Goal: Navigation & Orientation: Understand site structure

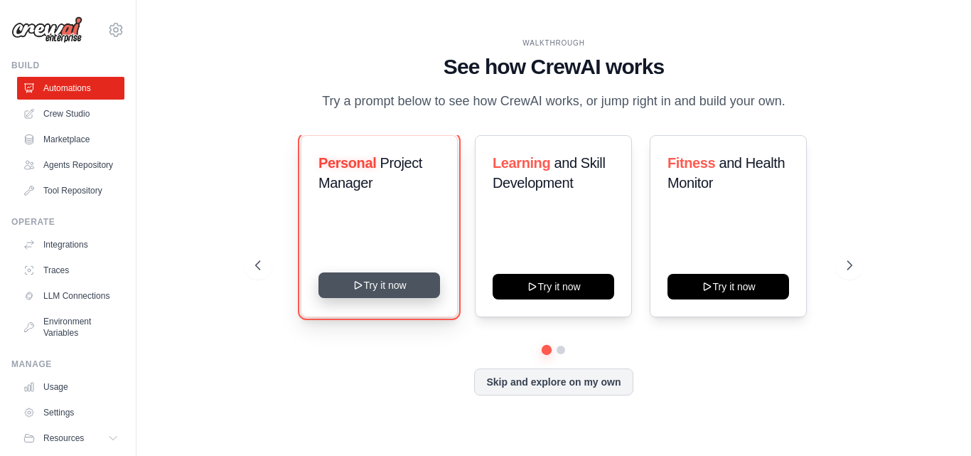
click at [370, 294] on button "Try it now" at bounding box center [380, 285] width 122 height 26
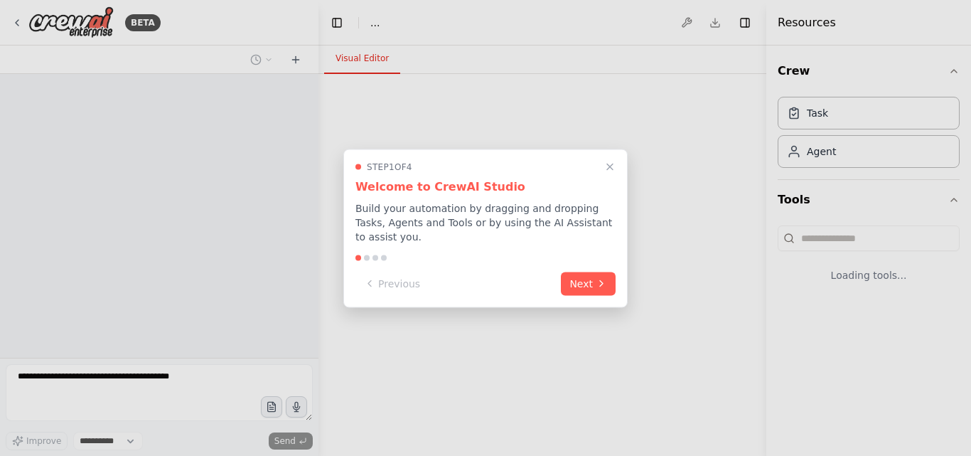
select select "****"
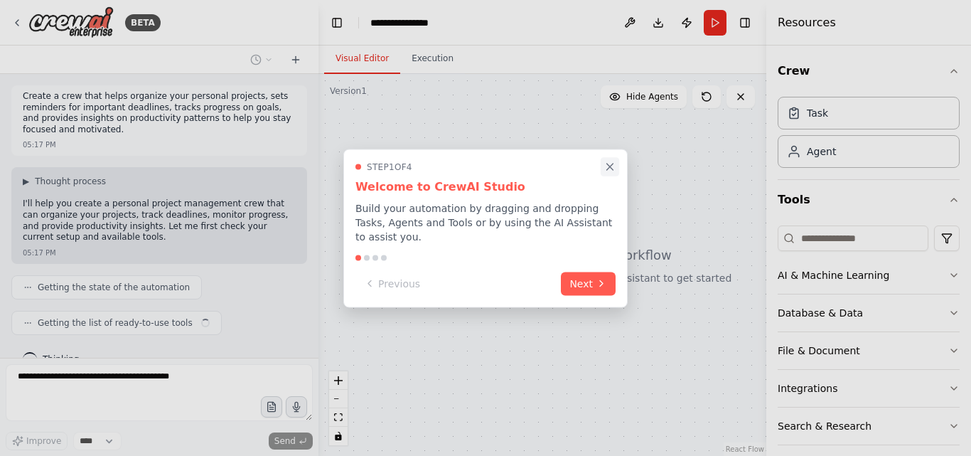
scroll to position [25, 0]
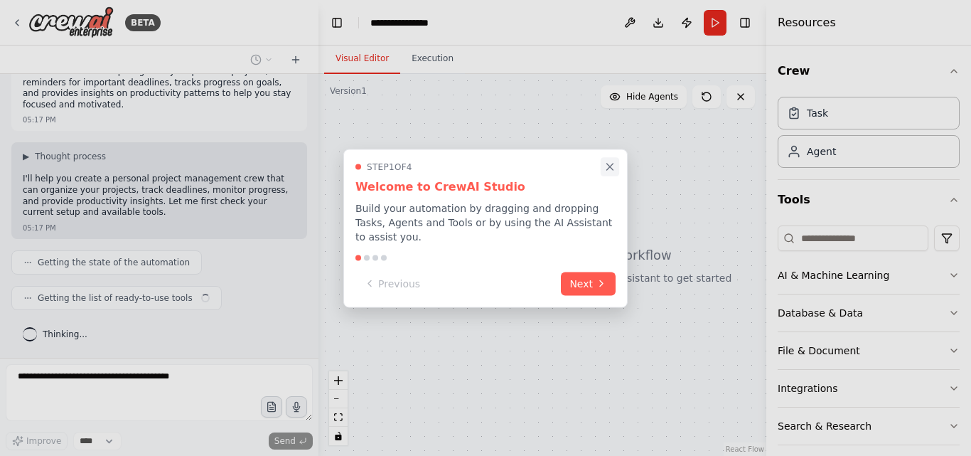
click at [609, 170] on icon "Close walkthrough" at bounding box center [610, 167] width 6 height 6
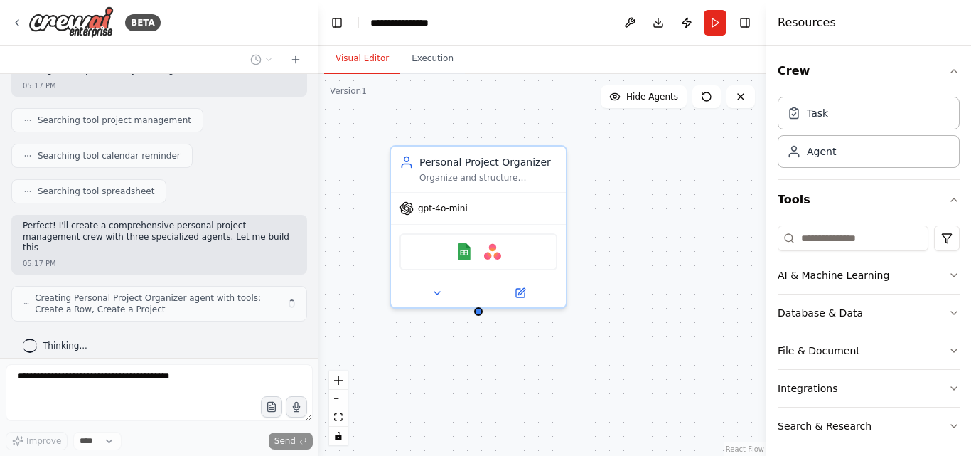
scroll to position [309, 0]
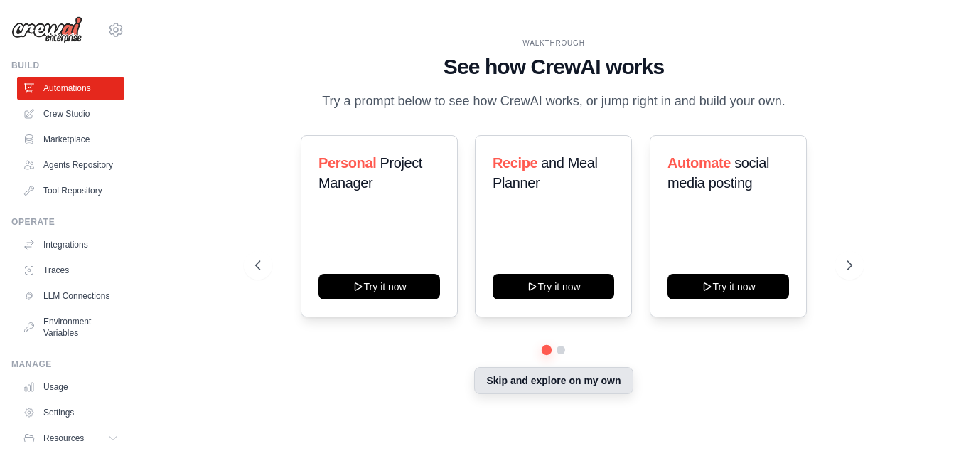
click at [593, 394] on button "Skip and explore on my own" at bounding box center [553, 380] width 159 height 27
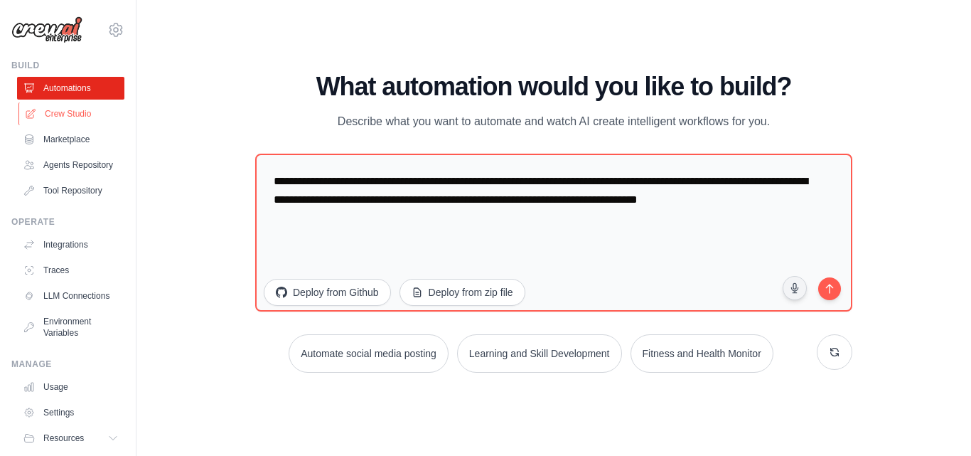
click at [56, 106] on link "Crew Studio" at bounding box center [71, 113] width 107 height 23
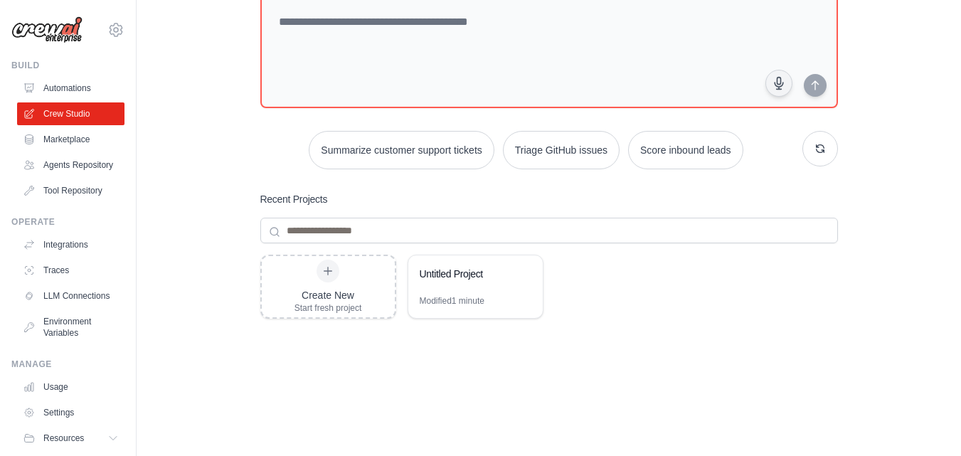
scroll to position [87, 0]
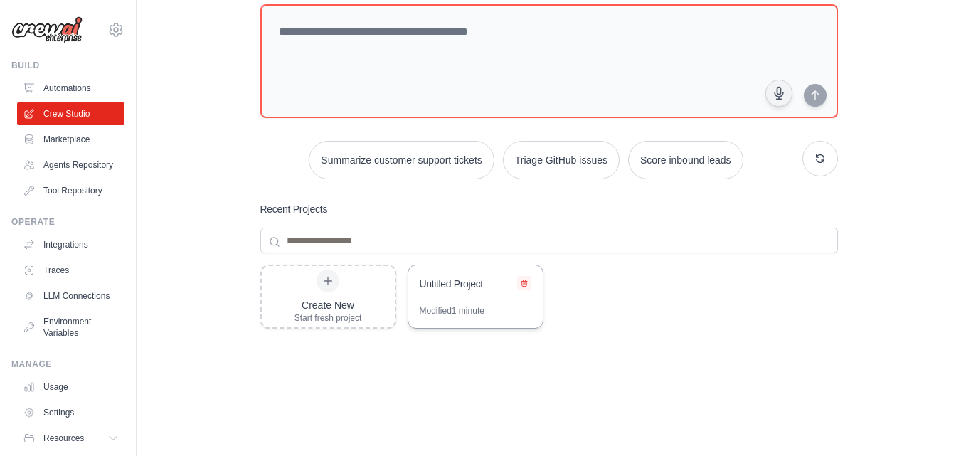
click at [522, 285] on icon at bounding box center [524, 283] width 6 height 6
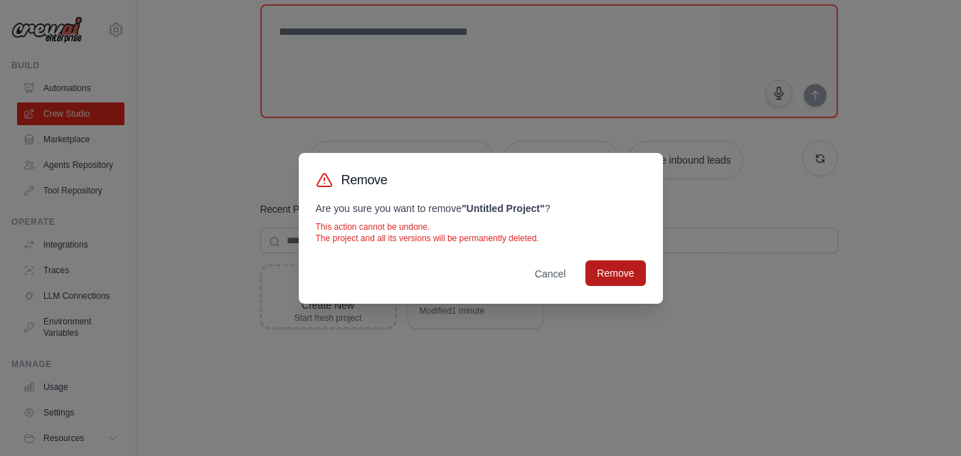
click at [615, 277] on button "Remove" at bounding box center [615, 273] width 60 height 26
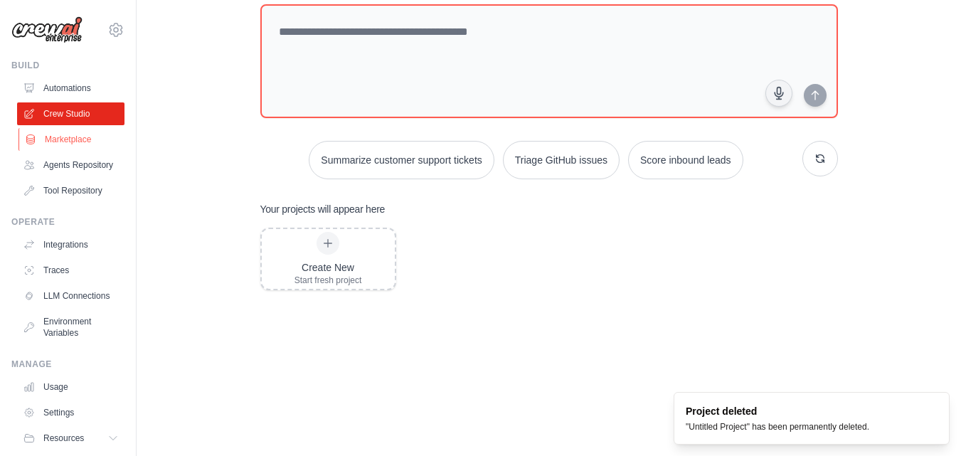
click at [68, 141] on link "Marketplace" at bounding box center [71, 139] width 107 height 23
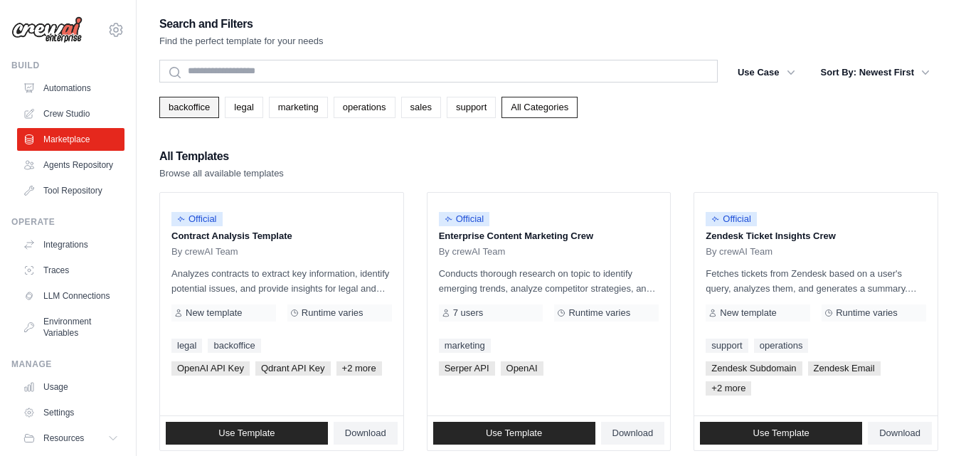
click at [191, 112] on link "backoffice" at bounding box center [189, 107] width 60 height 21
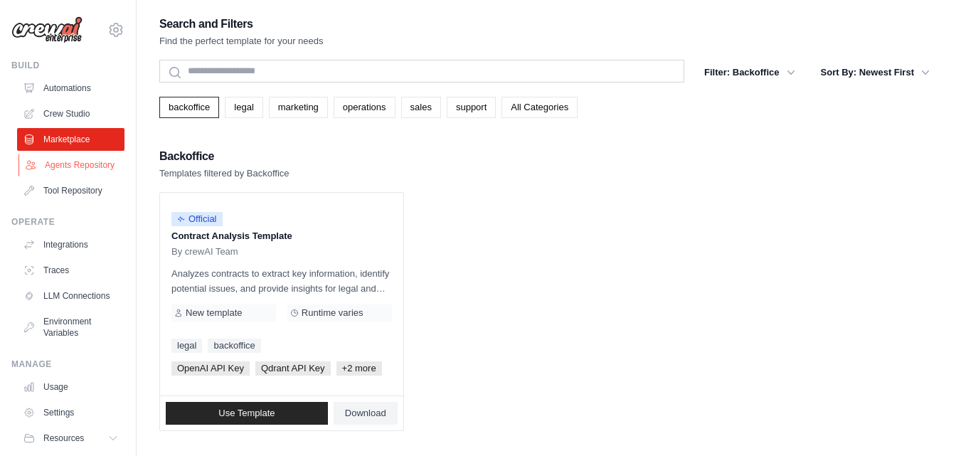
click at [65, 162] on link "Agents Repository" at bounding box center [71, 165] width 107 height 23
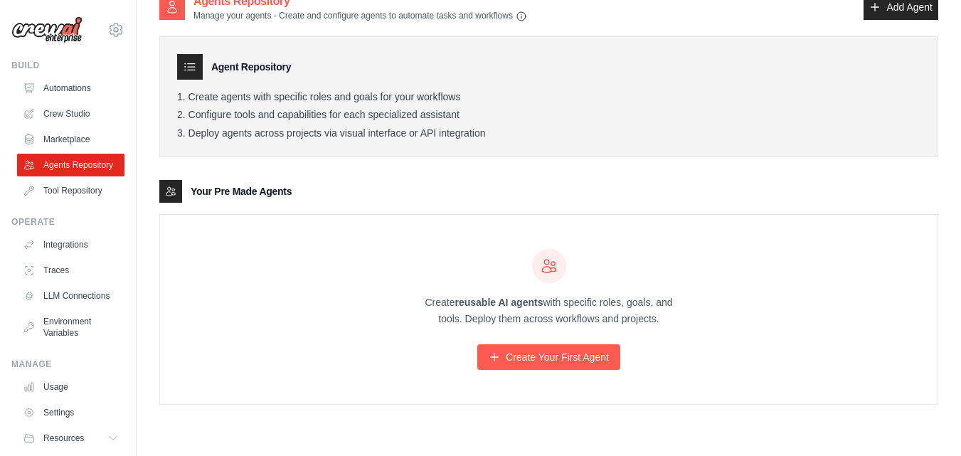
scroll to position [28, 0]
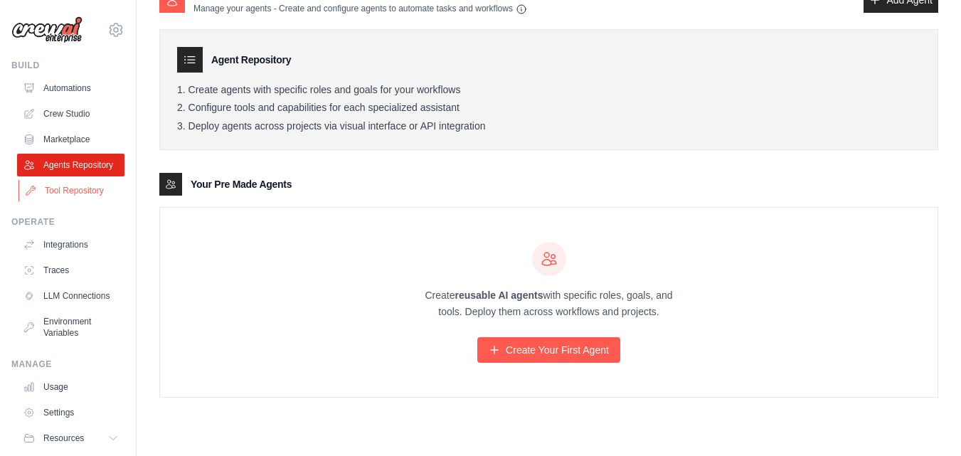
click at [80, 202] on link "Tool Repository" at bounding box center [71, 190] width 107 height 23
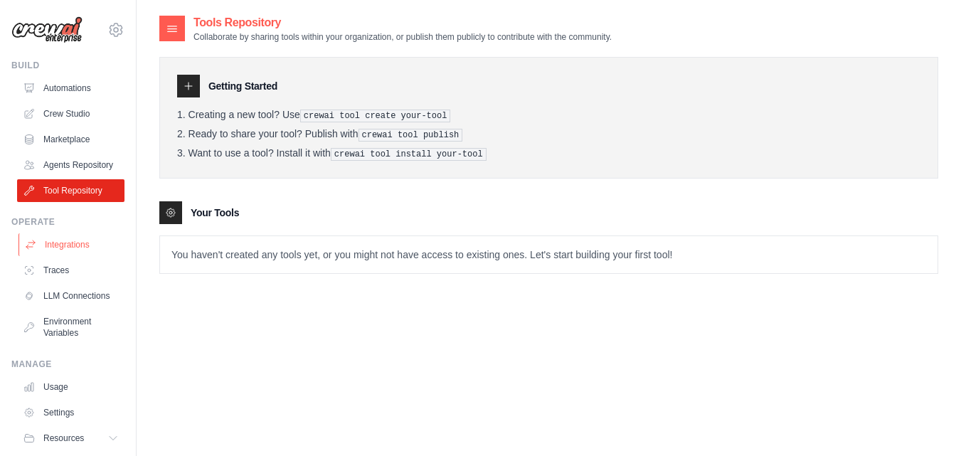
click at [59, 256] on link "Integrations" at bounding box center [71, 244] width 107 height 23
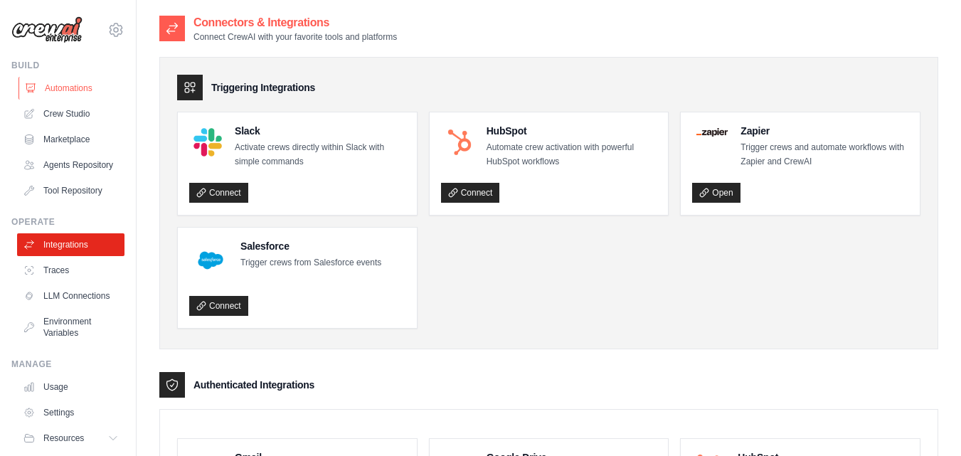
click at [70, 89] on link "Automations" at bounding box center [71, 88] width 107 height 23
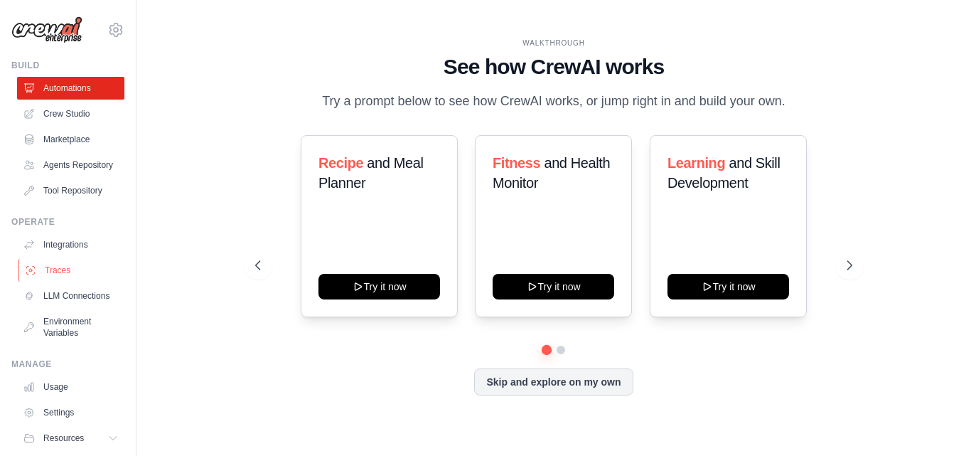
click at [65, 277] on link "Traces" at bounding box center [71, 270] width 107 height 23
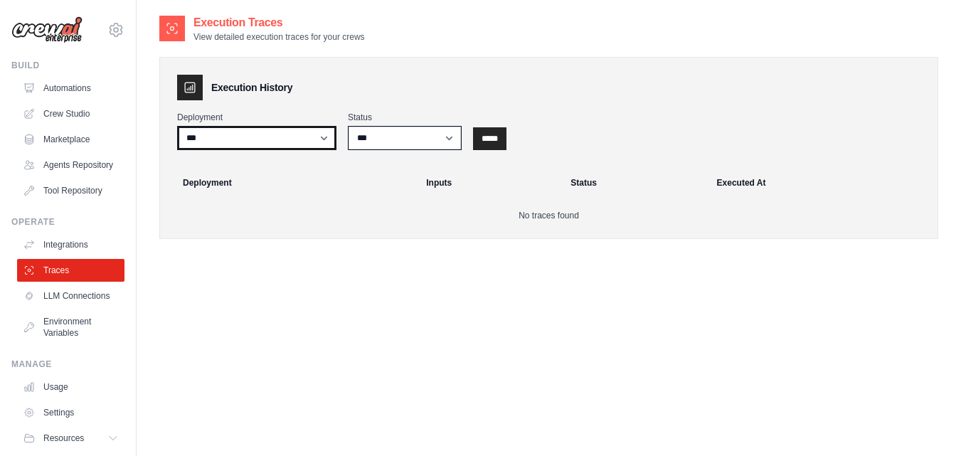
click at [328, 137] on select "***" at bounding box center [256, 138] width 159 height 24
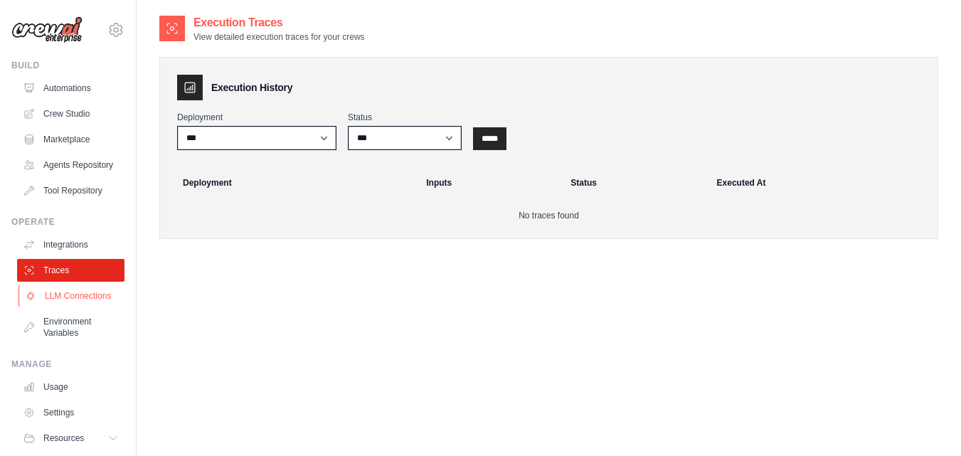
click at [75, 307] on link "LLM Connections" at bounding box center [71, 295] width 107 height 23
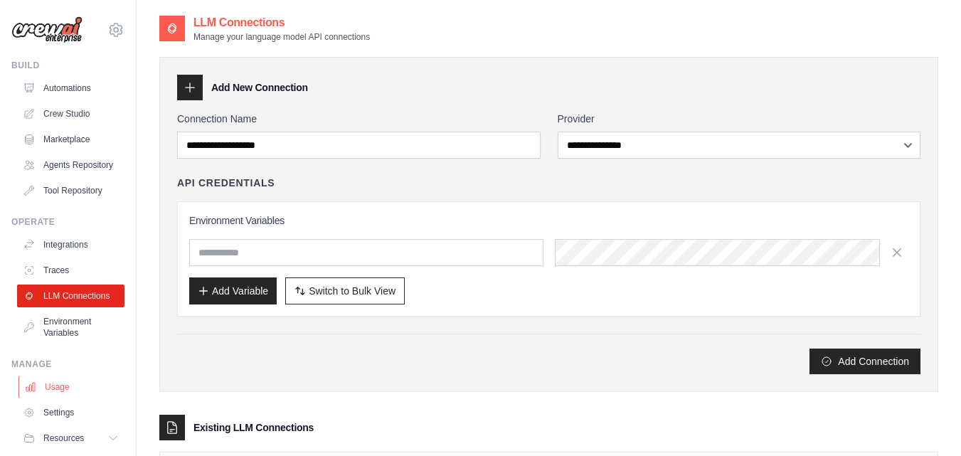
click at [56, 398] on link "Usage" at bounding box center [71, 386] width 107 height 23
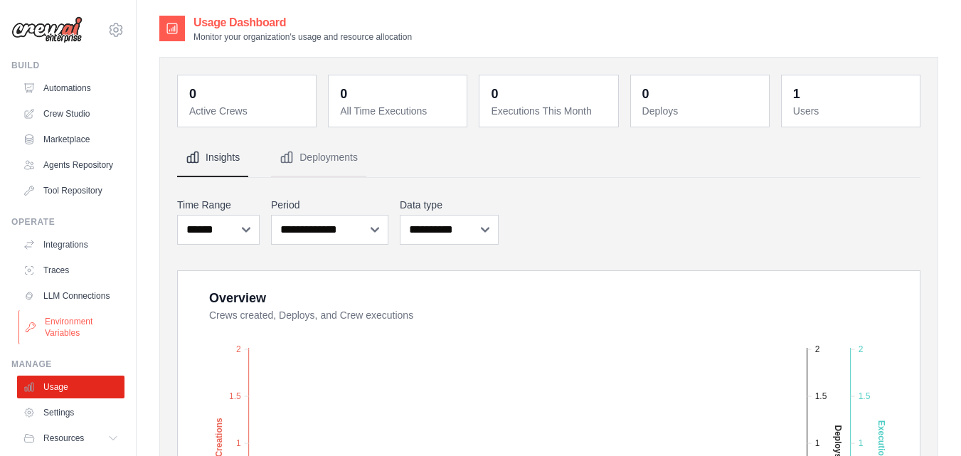
scroll to position [66, 0]
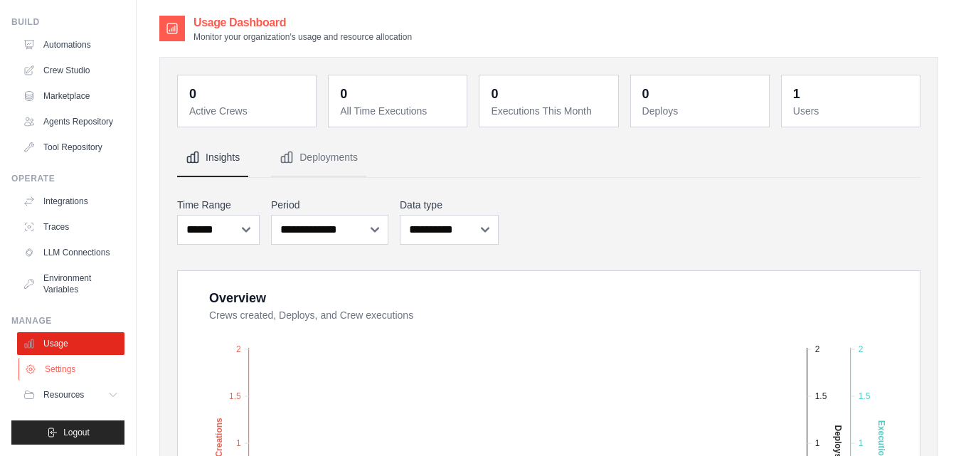
click at [67, 360] on link "Settings" at bounding box center [71, 369] width 107 height 23
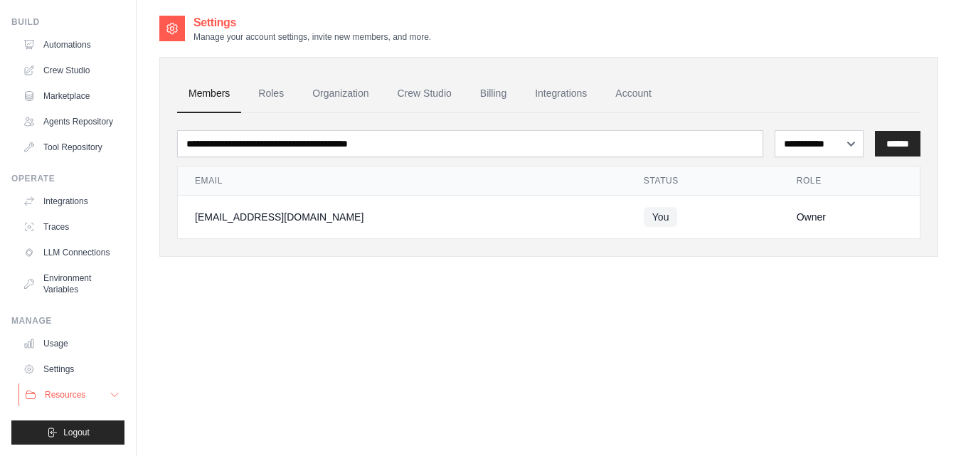
scroll to position [28, 0]
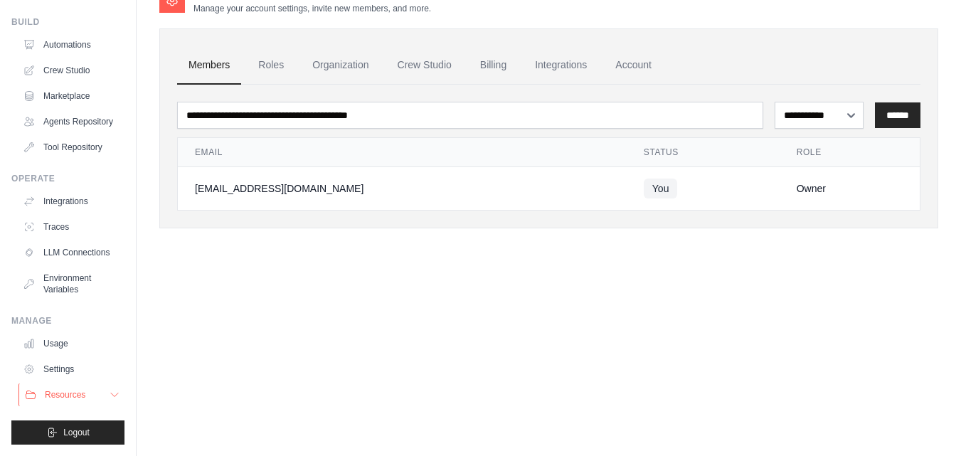
click at [109, 395] on icon at bounding box center [114, 394] width 11 height 11
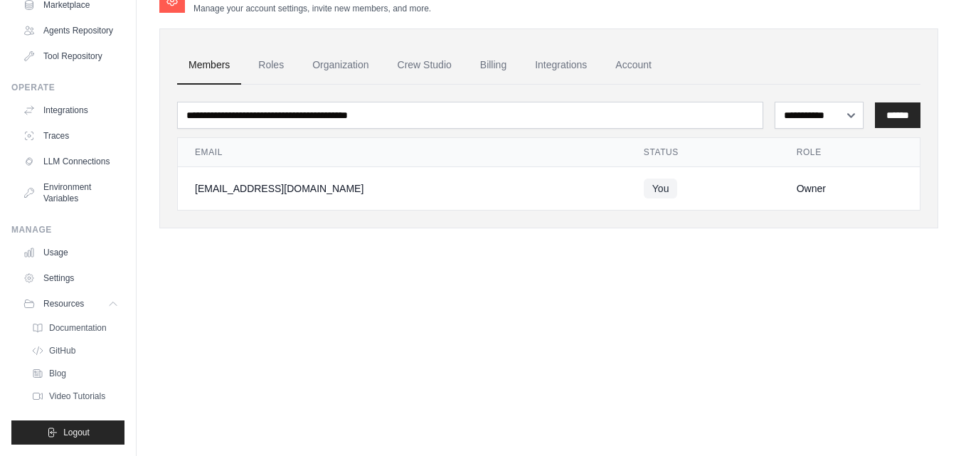
scroll to position [0, 0]
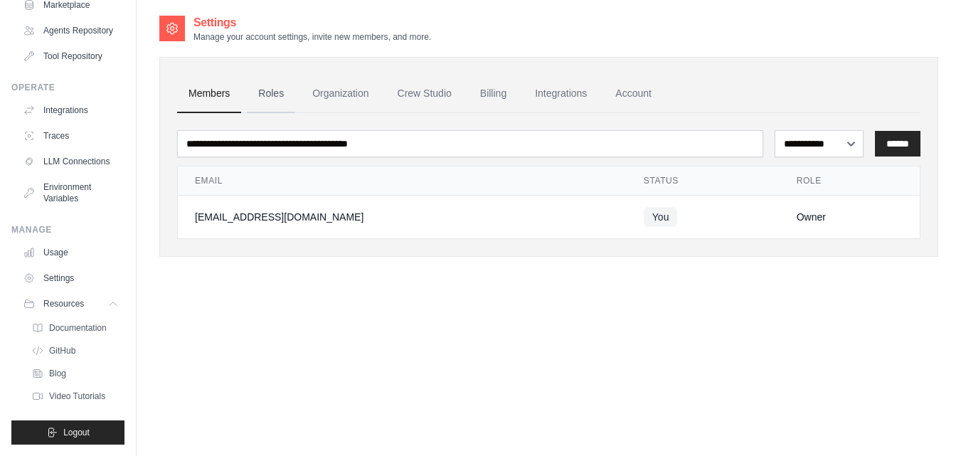
click at [267, 99] on link "Roles" at bounding box center [271, 94] width 48 height 38
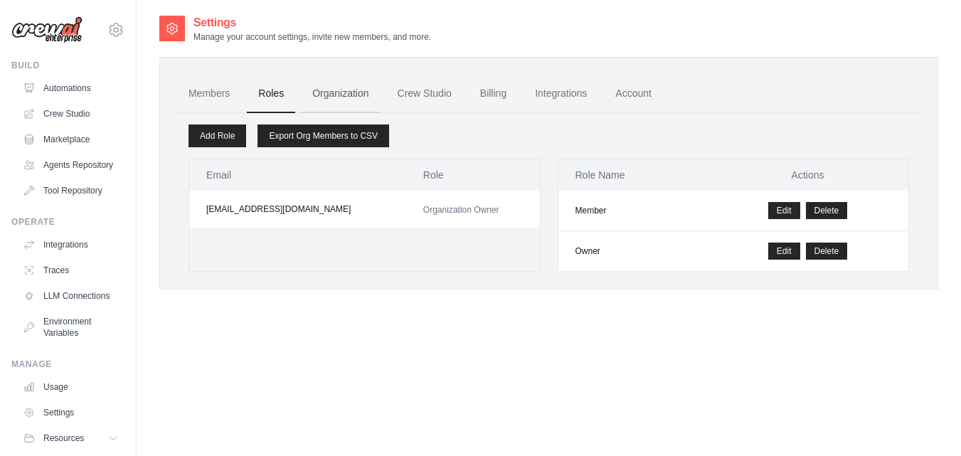
click at [368, 102] on link "Organization" at bounding box center [340, 94] width 79 height 38
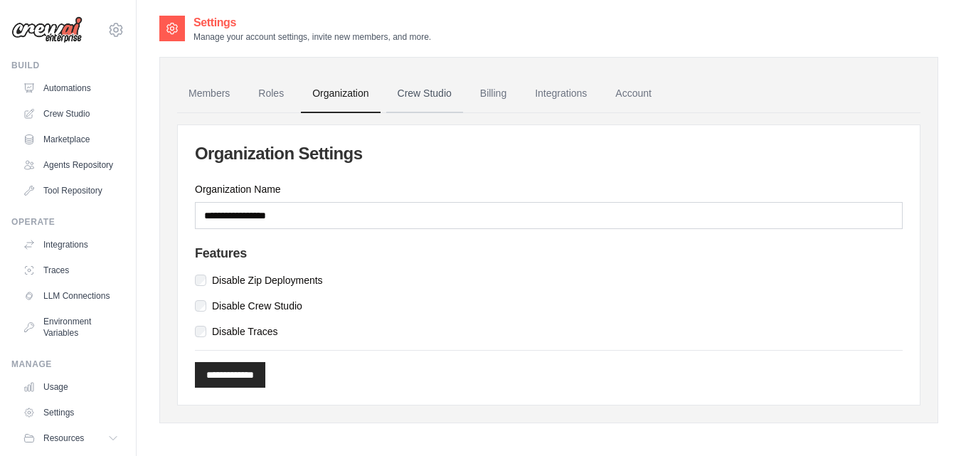
click at [442, 89] on link "Crew Studio" at bounding box center [424, 94] width 77 height 38
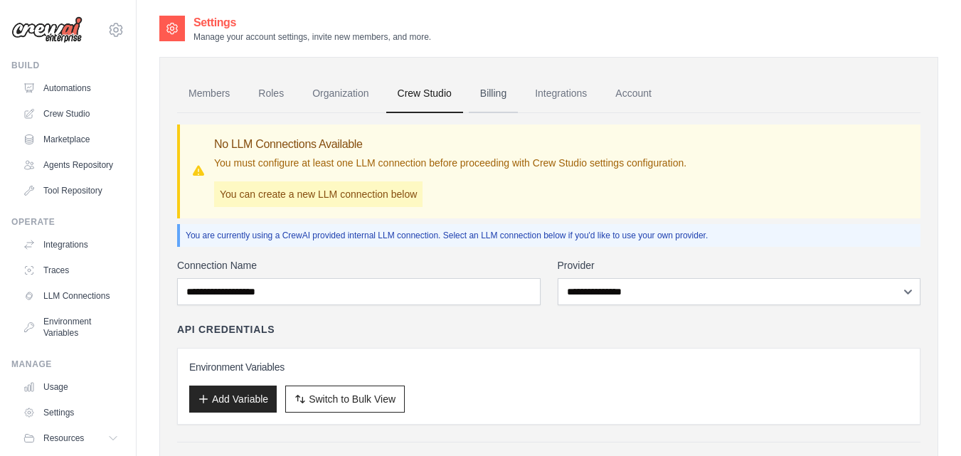
click at [511, 97] on link "Billing" at bounding box center [493, 94] width 49 height 38
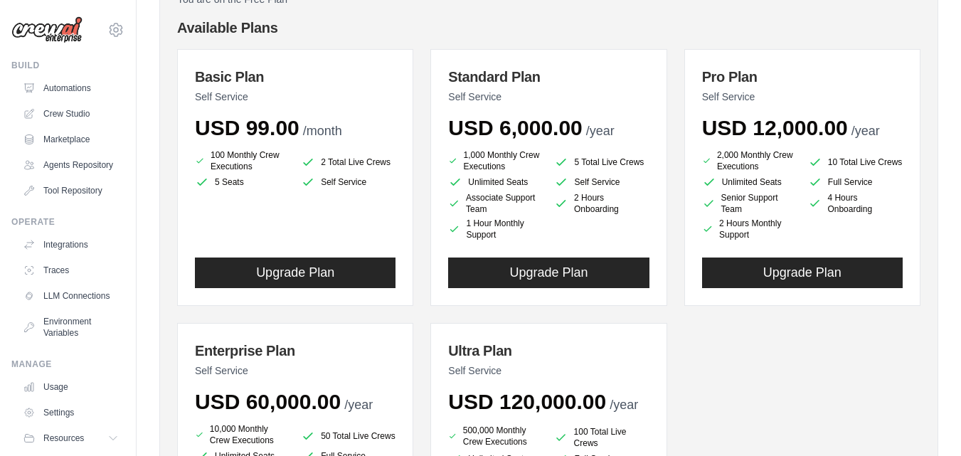
click at [314, 193] on div "100 Monthly Crew Executions 2 Total Live Crews 5 Seats Self Service" at bounding box center [295, 194] width 201 height 91
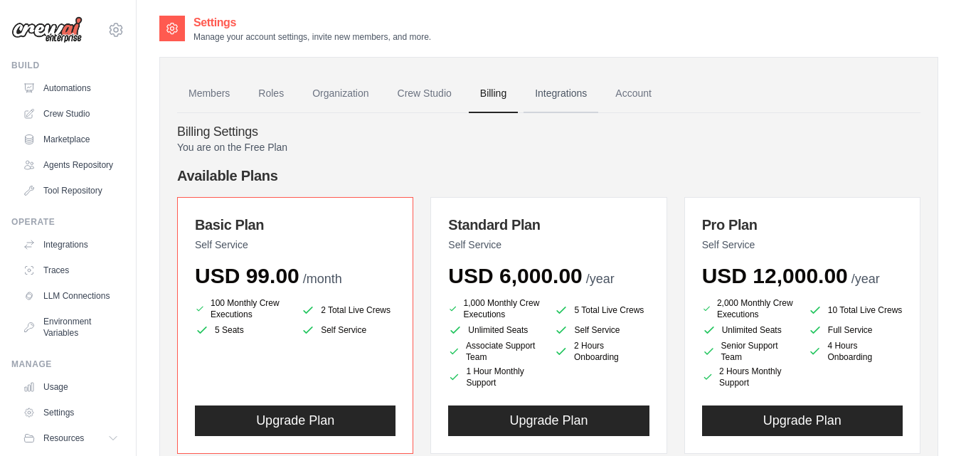
click at [594, 95] on link "Integrations" at bounding box center [560, 94] width 75 height 38
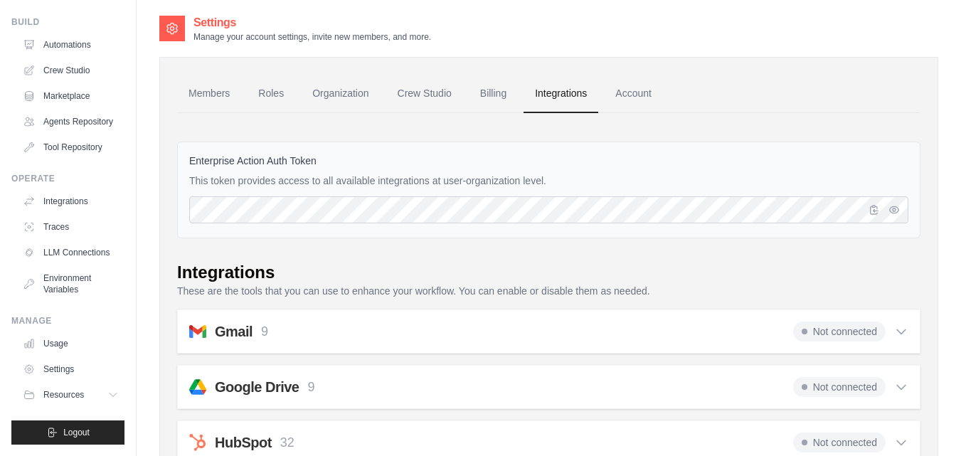
scroll to position [66, 0]
click at [111, 395] on icon at bounding box center [114, 395] width 7 height 4
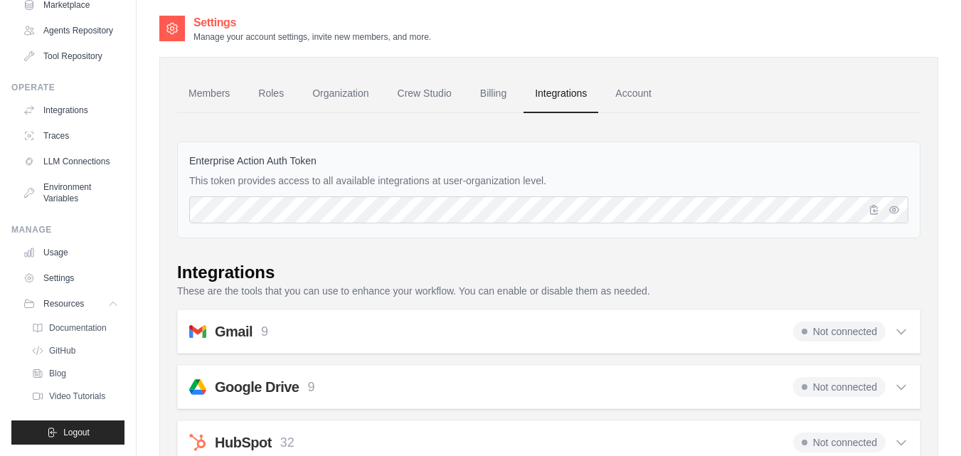
scroll to position [169, 0]
click at [58, 390] on span "Video Tutorials" at bounding box center [78, 395] width 56 height 11
click at [55, 345] on span "GitHub" at bounding box center [63, 350] width 26 height 11
click at [60, 368] on span "Blog" at bounding box center [58, 373] width 17 height 11
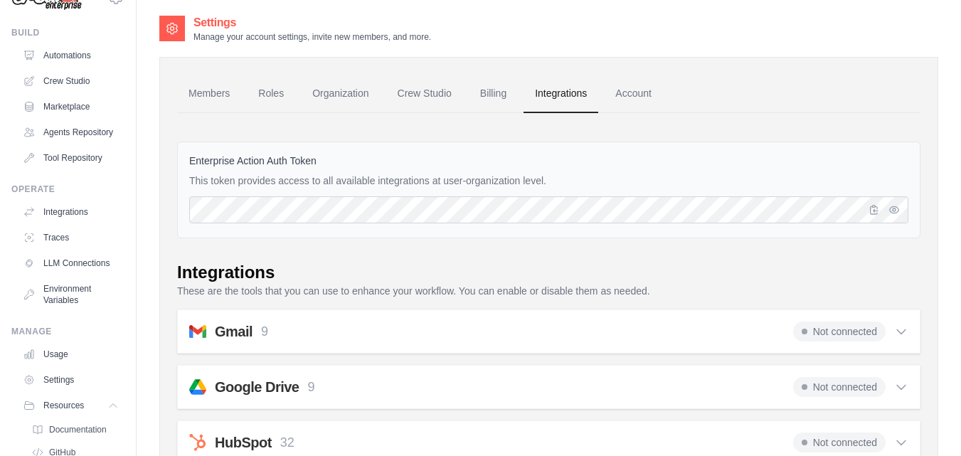
scroll to position [0, 0]
